Goal: Information Seeking & Learning: Learn about a topic

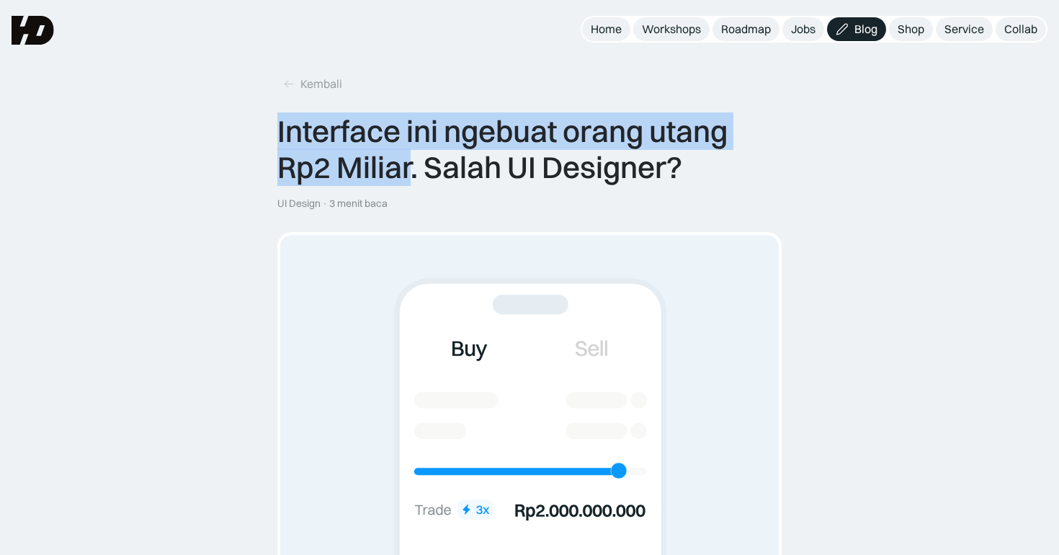
drag, startPoint x: 279, startPoint y: 134, endPoint x: 412, endPoint y: 179, distance: 140.8
click at [412, 179] on div "Interface ini ngebuat orang utang Rp2 Miliar. Salah UI Designer?" at bounding box center [529, 149] width 504 height 73
copy div "Interface ini ngebuat orang utang Rp2 Miliar"
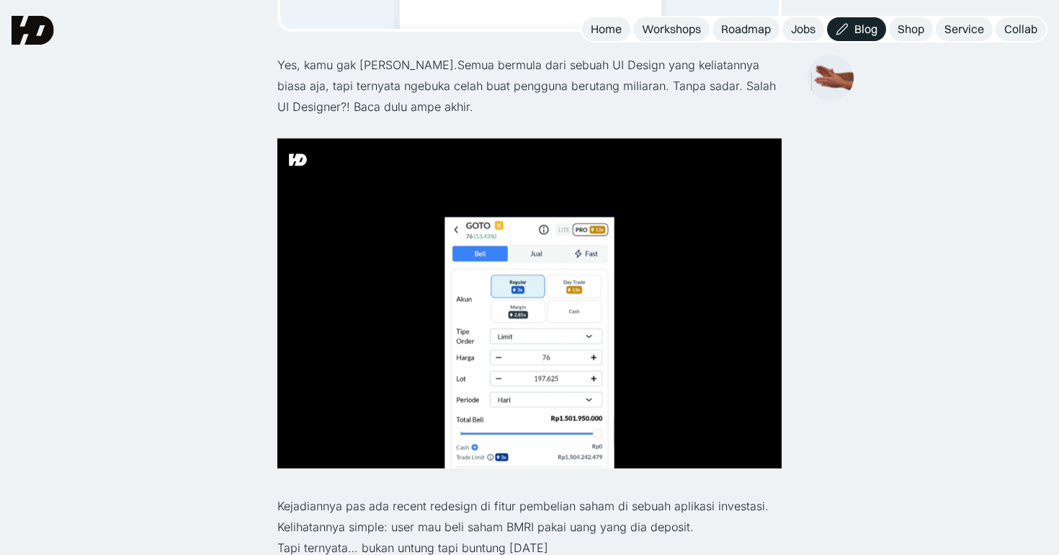
scroll to position [540, 0]
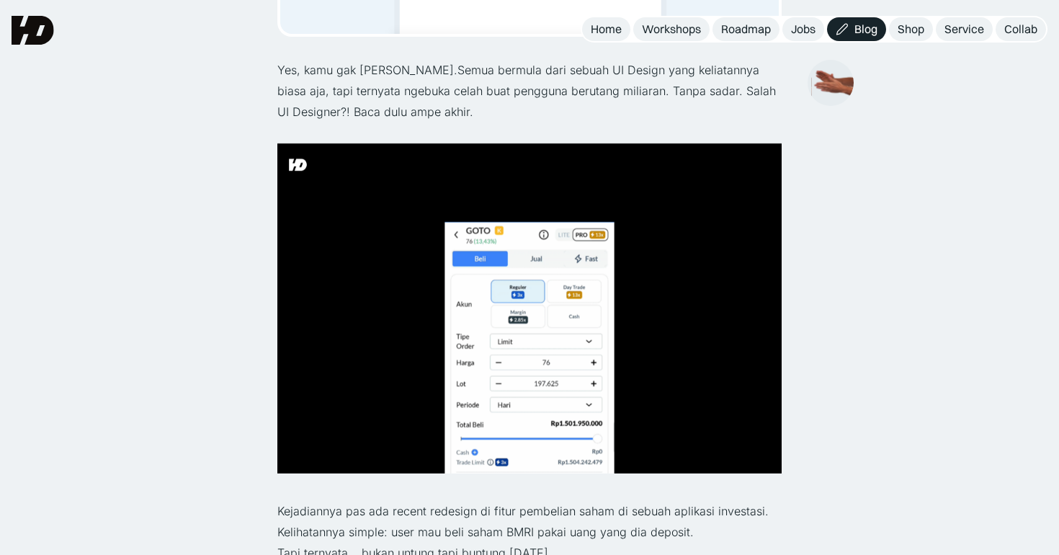
click at [571, 97] on p "Yes, kamu gak [PERSON_NAME].Semua bermula dari sebuah UI Design yang keliatanny…" at bounding box center [529, 91] width 504 height 62
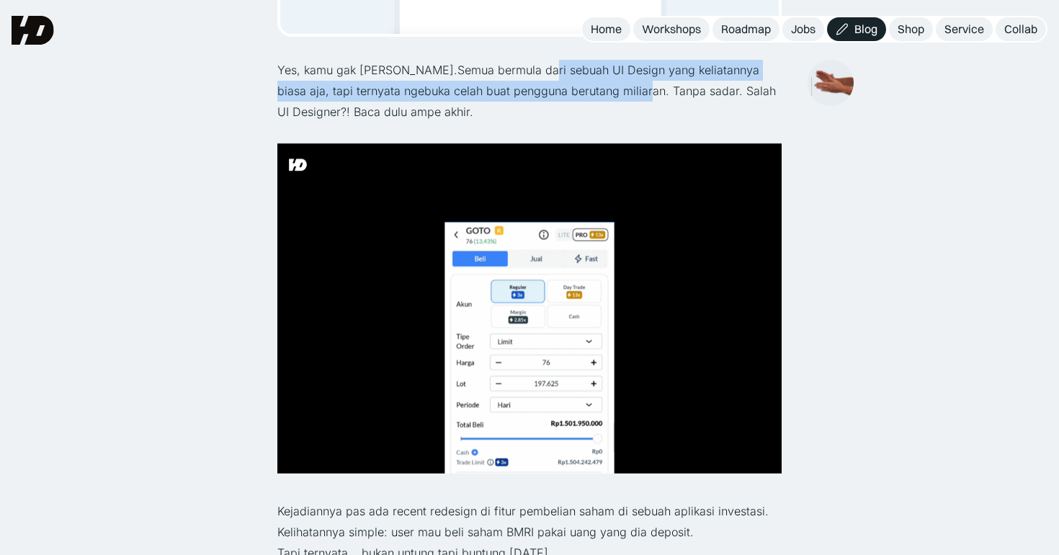
drag, startPoint x: 532, startPoint y: 70, endPoint x: 608, endPoint y: 95, distance: 80.4
click at [608, 95] on p "Yes, kamu gak [PERSON_NAME].Semua bermula dari sebuah UI Design yang keliatanny…" at bounding box center [529, 91] width 504 height 62
copy p "sebuah UI Design yang keliatannya biasa aja, tapi ternyata ngebuka celah buat p…"
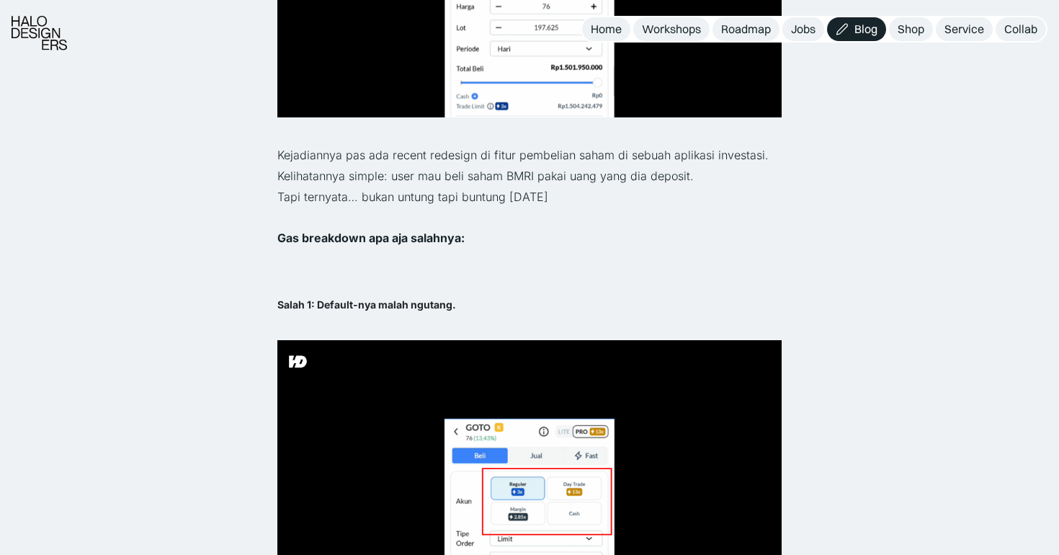
scroll to position [901, 0]
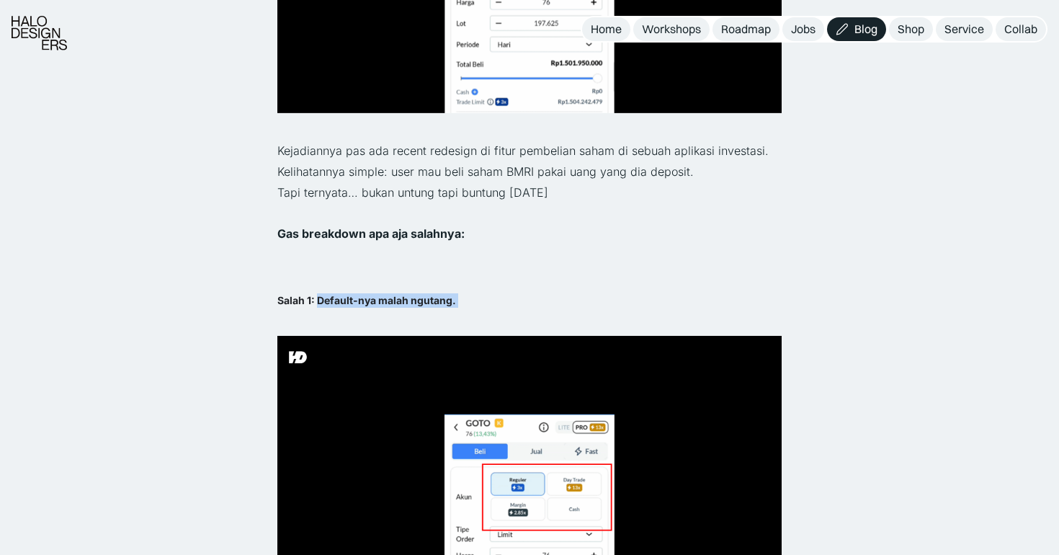
drag, startPoint x: 319, startPoint y: 301, endPoint x: 445, endPoint y: 310, distance: 125.7
copy h5 "Default-nya malah ngutang."
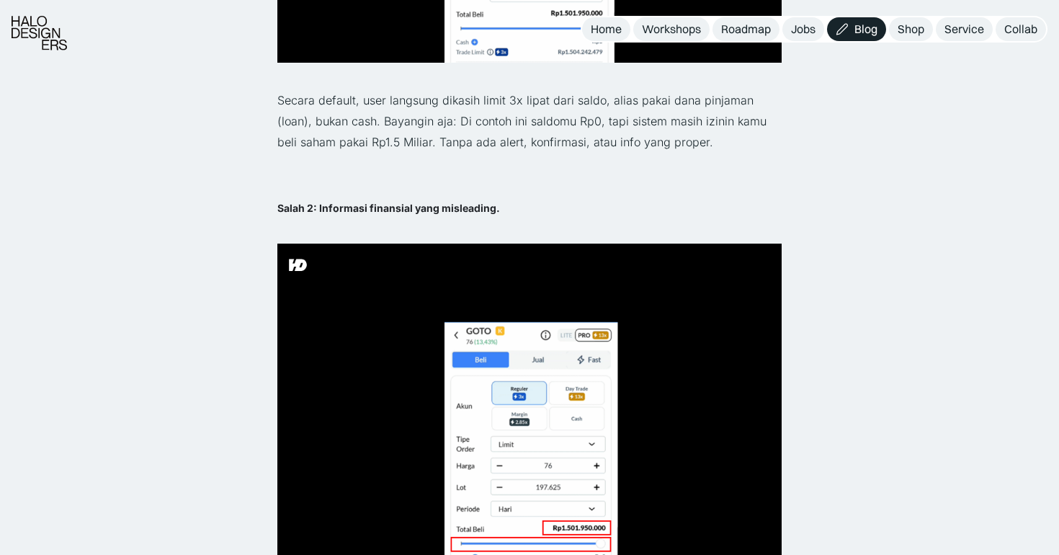
scroll to position [1694, 0]
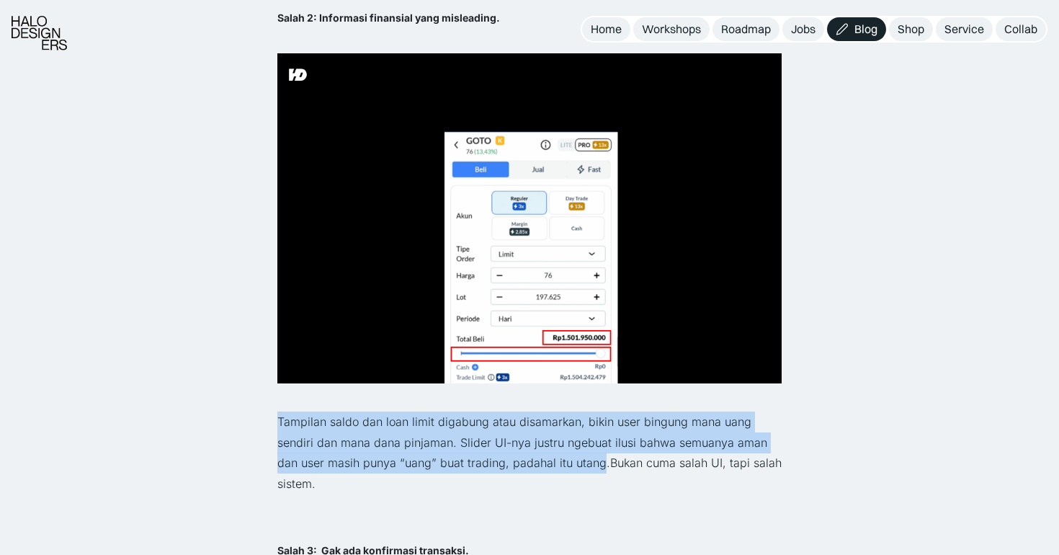
drag, startPoint x: 277, startPoint y: 420, endPoint x: 599, endPoint y: 469, distance: 325.8
click at [599, 469] on p "Tampilan saldo dan loan limit digabung atau disamarkan, bikin user bingung mana…" at bounding box center [529, 452] width 504 height 83
copy p "Tampilan saldo dan loan limit digabung atau disamarkan, bikin user bingung mana…"
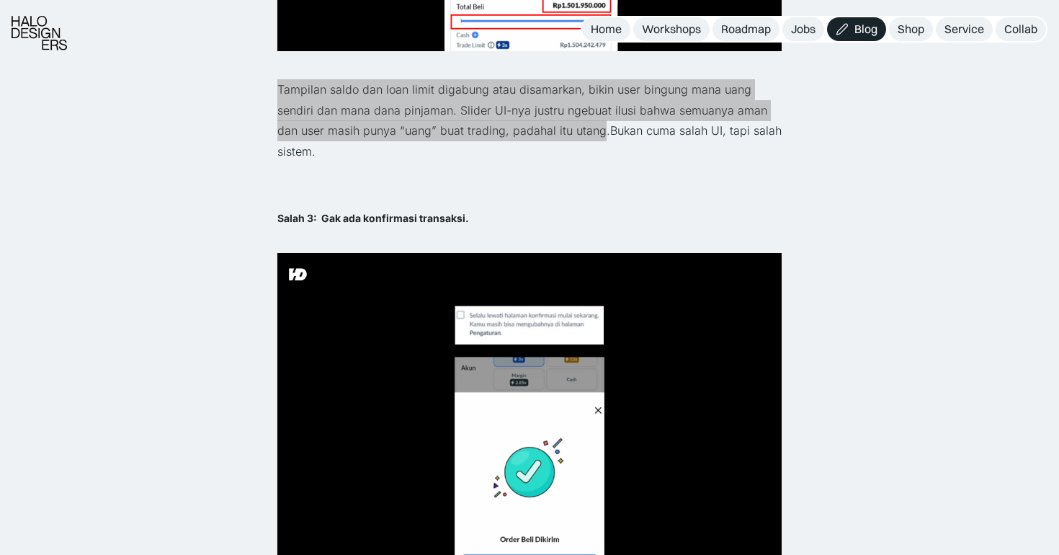
scroll to position [2036, 0]
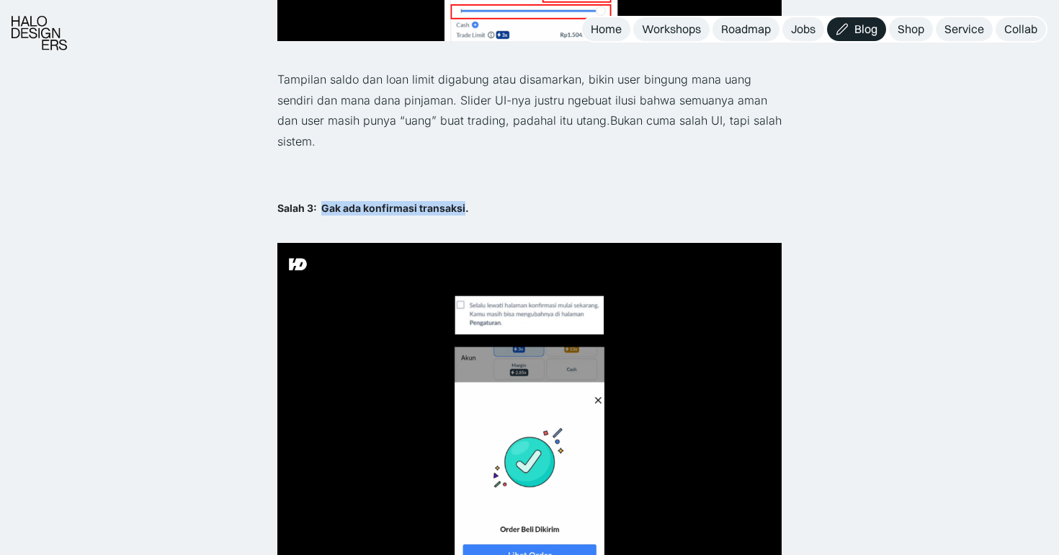
drag, startPoint x: 321, startPoint y: 205, endPoint x: 465, endPoint y: 215, distance: 144.4
copy h5 "Gak ada konfirmasi transaksi"
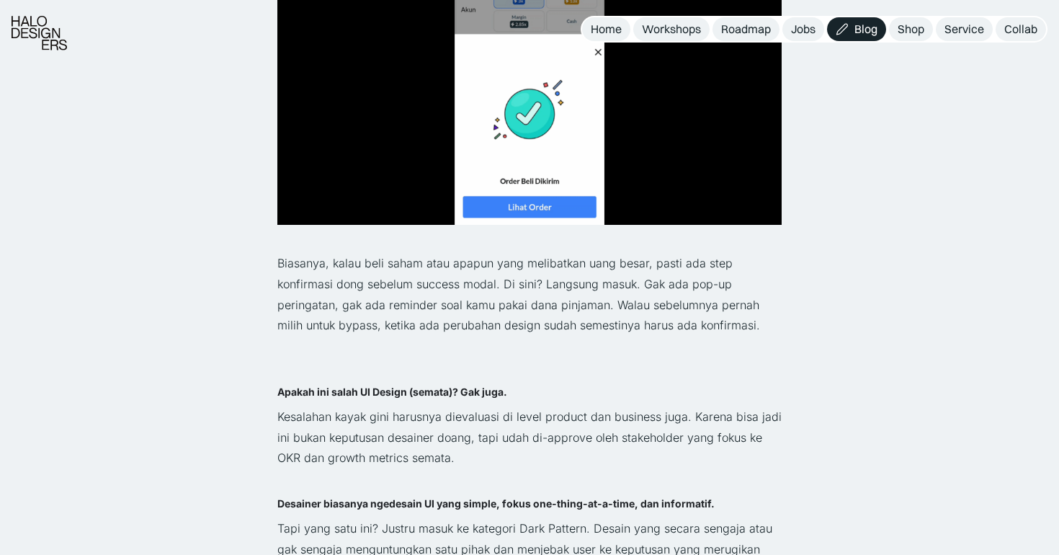
scroll to position [2406, 0]
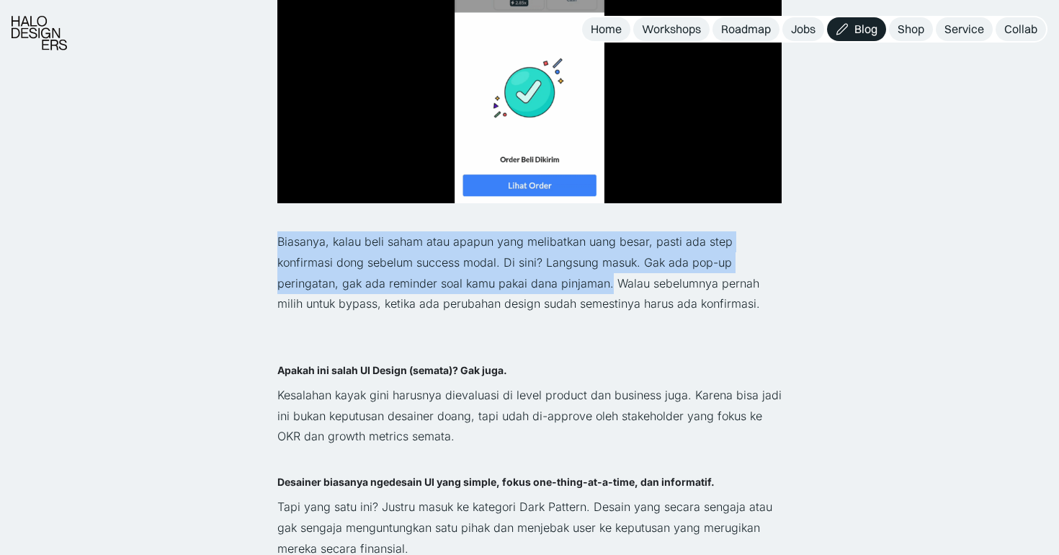
drag, startPoint x: 277, startPoint y: 238, endPoint x: 609, endPoint y: 282, distance: 335.0
click at [609, 282] on p "Biasanya, kalau beli saham atau apapun yang melibatkan uang besar, pasti ada st…" at bounding box center [529, 272] width 504 height 83
copy p "Biasanya, kalau beli saham atau apapun yang melibatkan uang besar, pasti ada st…"
